Goal: Task Accomplishment & Management: Manage account settings

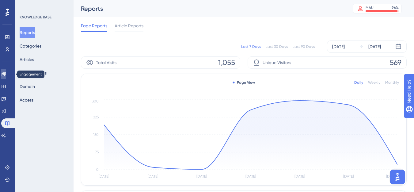
click at [6, 70] on link at bounding box center [3, 74] width 5 height 10
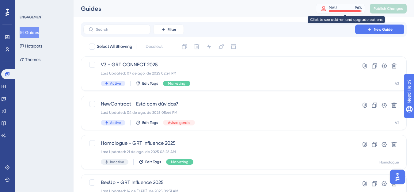
click at [361, 11] on div at bounding box center [345, 11] width 32 height 2
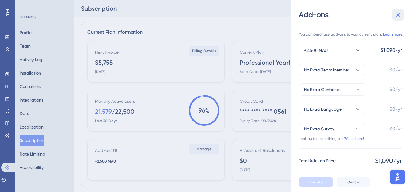
click at [397, 16] on icon at bounding box center [398, 15] width 4 height 4
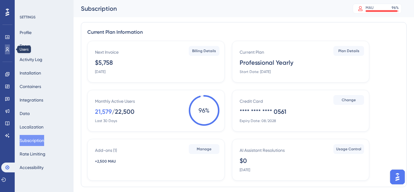
click at [0, 0] on link at bounding box center [0, 0] width 0 height 0
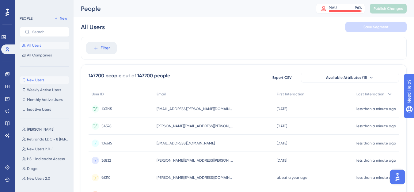
click at [37, 78] on span "New Users" at bounding box center [35, 80] width 17 height 5
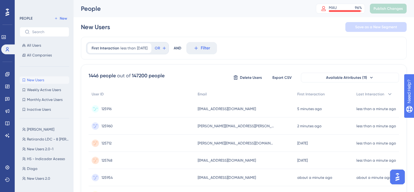
click at [130, 105] on div "125916 125916" at bounding box center [142, 108] width 106 height 17
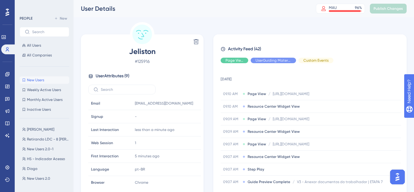
click at [44, 79] on span "New Users" at bounding box center [35, 80] width 17 height 5
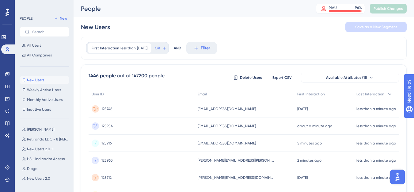
click at [141, 110] on div "125748 125748" at bounding box center [142, 108] width 106 height 17
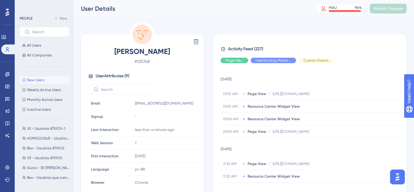
scroll to position [92, 0]
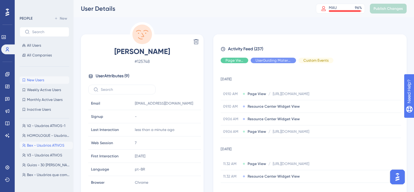
click at [44, 147] on span "Bex - Usuários ATIVOS" at bounding box center [45, 145] width 37 height 5
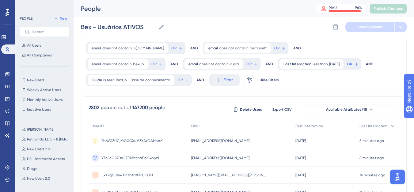
click at [107, 141] on span "Fb6VG3UCjzYGGCXuM3XAxDAHbAz1" at bounding box center [132, 140] width 62 height 5
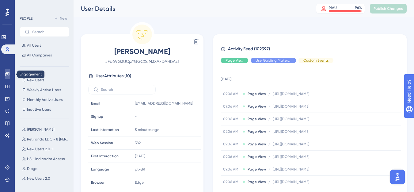
click at [5, 74] on link at bounding box center [7, 74] width 5 height 10
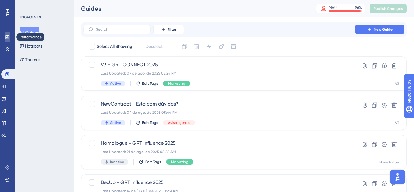
click at [0, 0] on icon at bounding box center [0, 0] width 0 height 0
